Goal: Browse casually: Explore the website without a specific task or goal

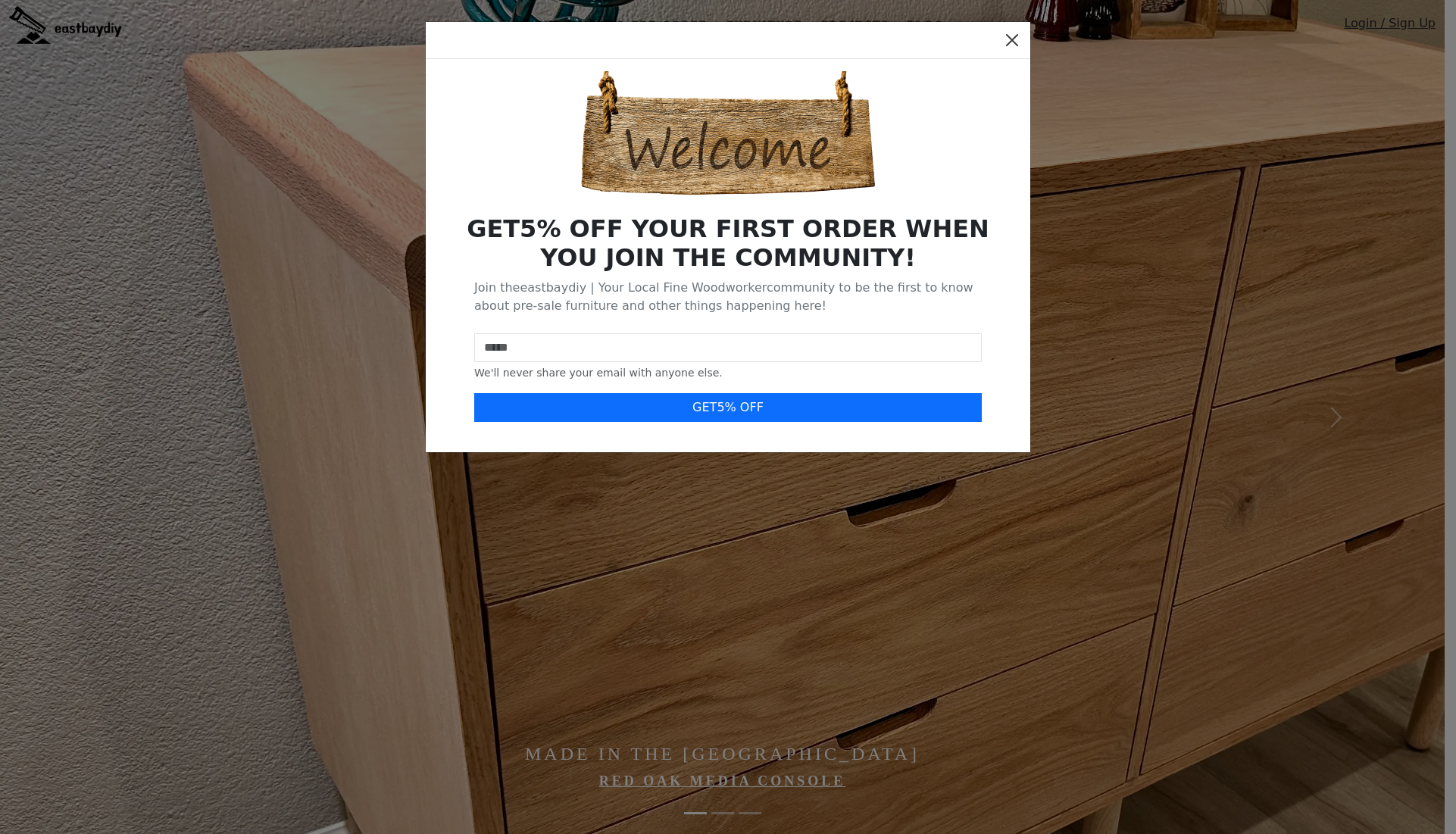
click at [1011, 38] on button "Close" at bounding box center [1012, 40] width 24 height 24
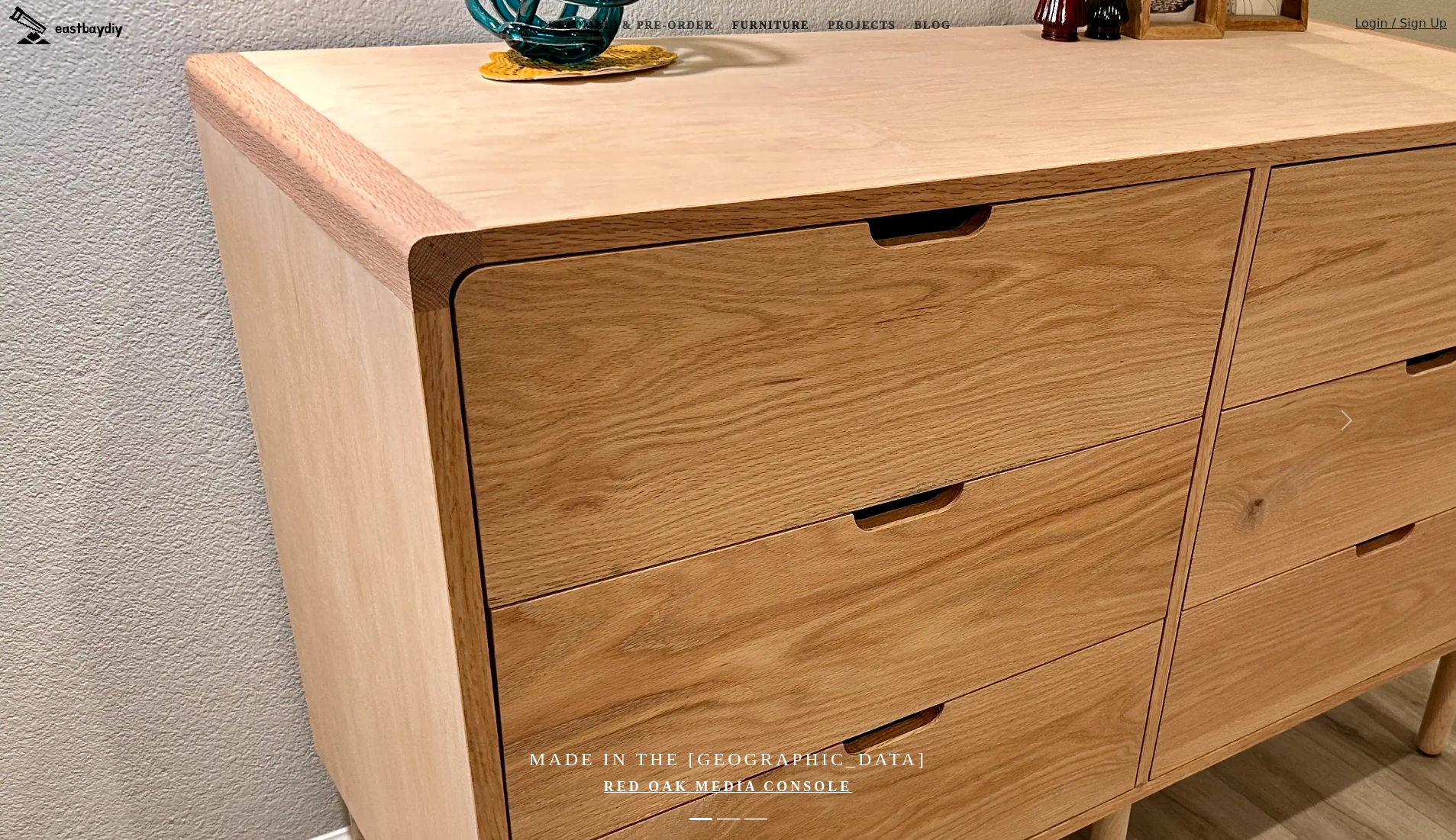
click at [761, 25] on link "Furniture" at bounding box center [771, 25] width 89 height 28
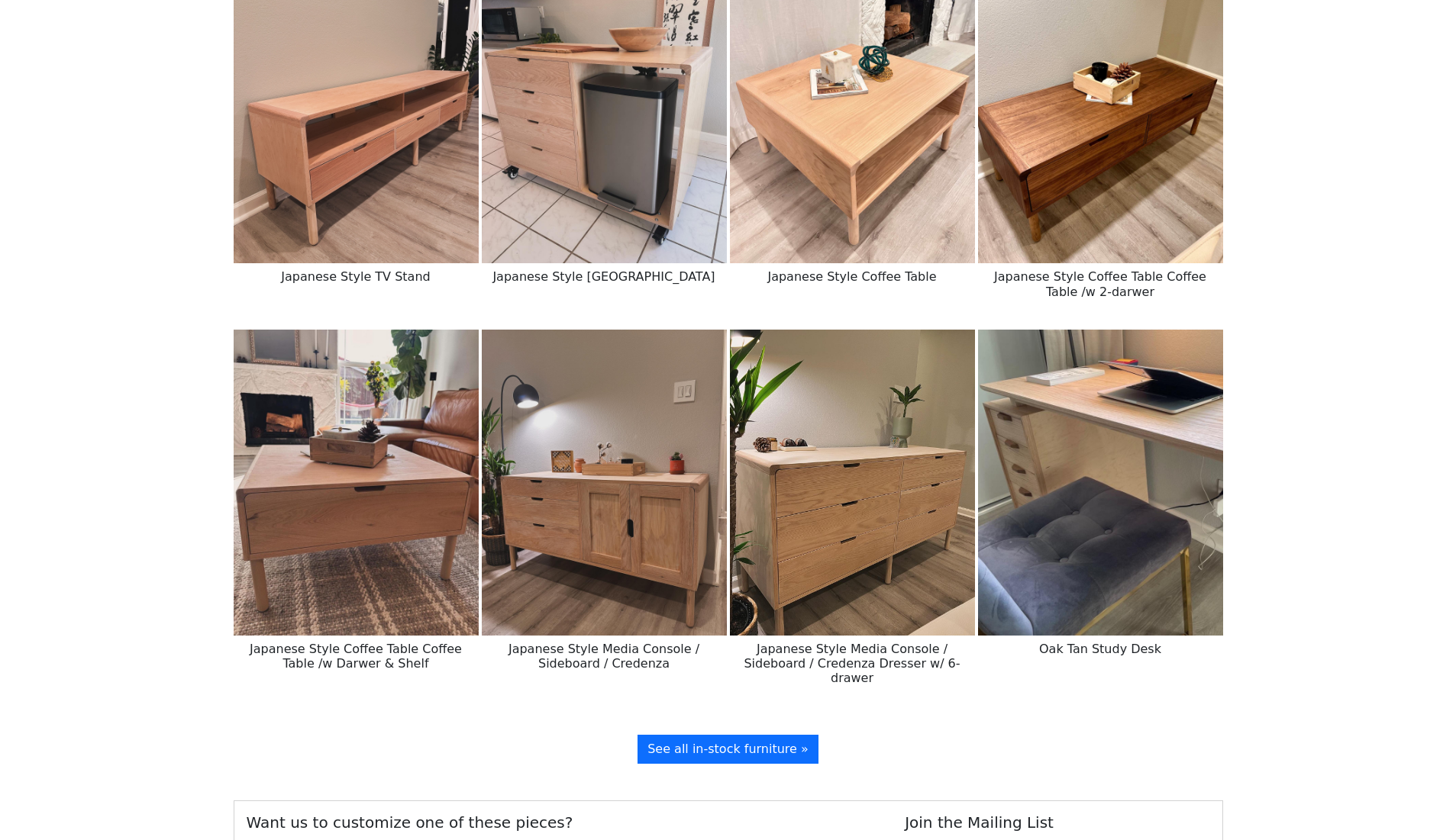
scroll to position [1446, 0]
